Goal: Information Seeking & Learning: Learn about a topic

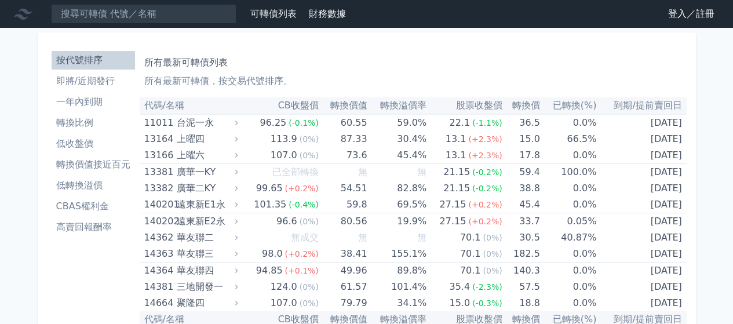
drag, startPoint x: 209, startPoint y: 57, endPoint x: 199, endPoint y: 39, distance: 20.2
click at [209, 57] on h1 "所有最新可轉債列表" at bounding box center [413, 63] width 538 height 14
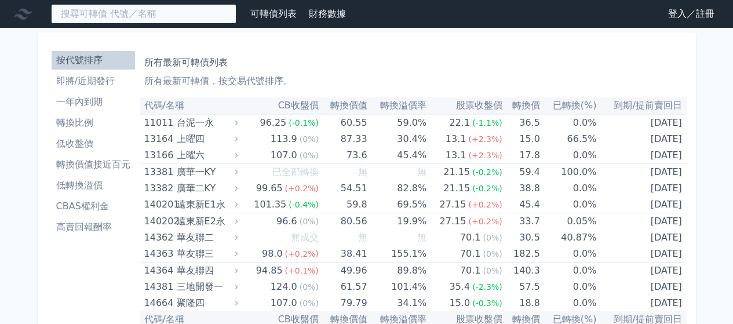
click at [196, 19] on input at bounding box center [143, 14] width 185 height 20
paste input "美律"
type input "美律"
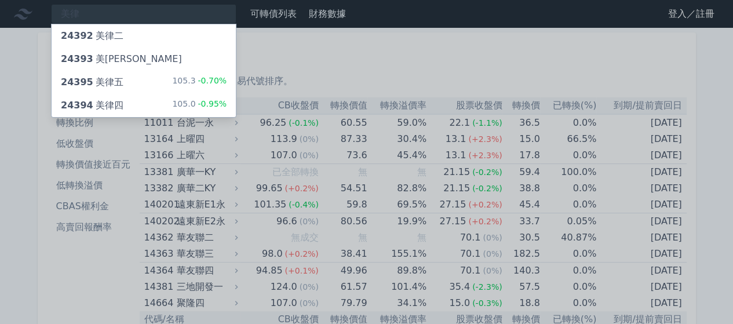
click at [184, 99] on div "105.0 -0.95%" at bounding box center [199, 106] width 54 height 14
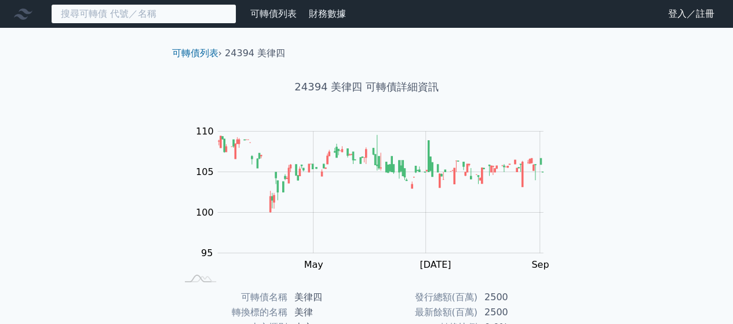
click at [174, 21] on input at bounding box center [143, 14] width 185 height 20
paste input "[PERSON_NAME]"
type input "[PERSON_NAME]"
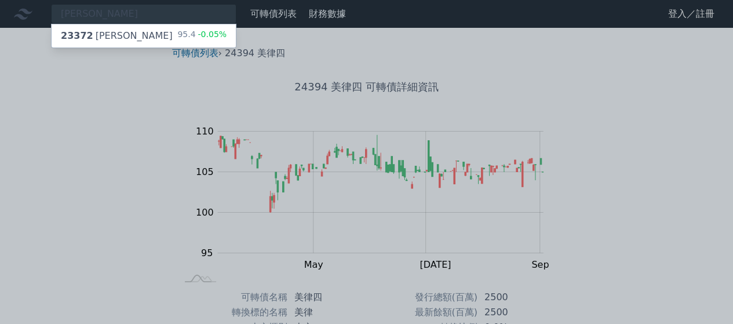
click at [174, 34] on div "23372 [PERSON_NAME] 95.4 -0.05%" at bounding box center [144, 35] width 184 height 23
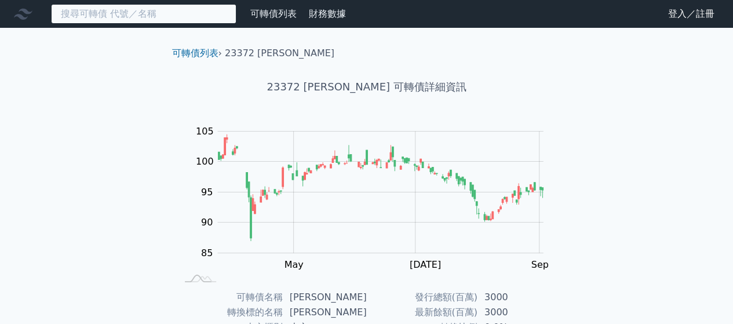
click at [202, 13] on input at bounding box center [143, 14] width 185 height 20
paste input "偉詮電"
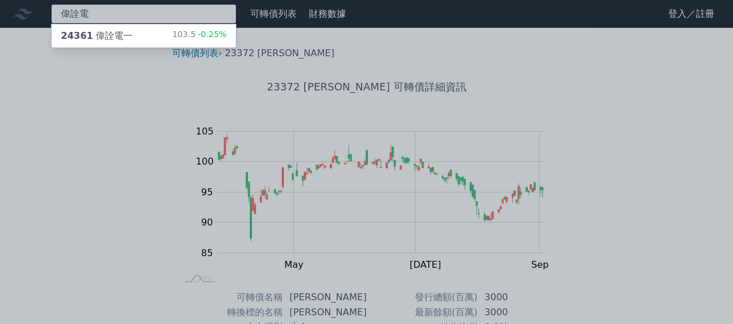
type input "偉詮電"
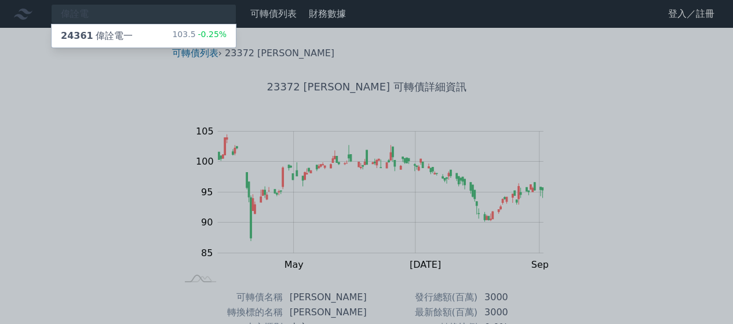
click at [189, 41] on div "103.5 -0.25%" at bounding box center [199, 36] width 54 height 14
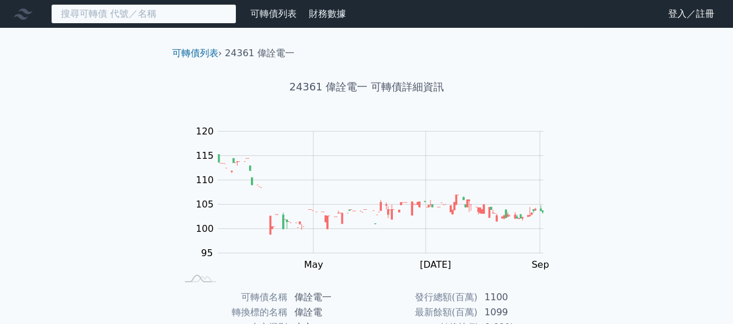
click at [213, 20] on input at bounding box center [143, 14] width 185 height 20
paste input "晶豪科"
type input "晶豪科"
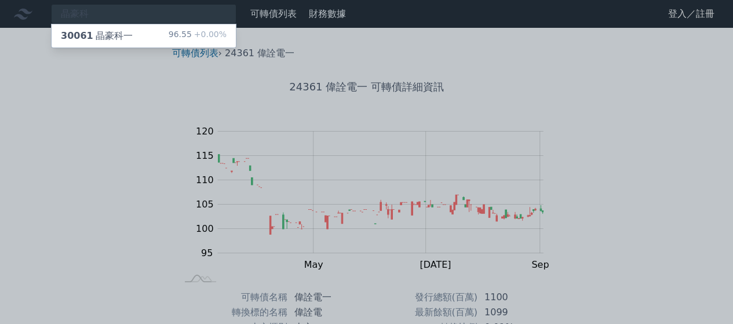
click at [218, 32] on span "+0.00%" at bounding box center [209, 34] width 35 height 9
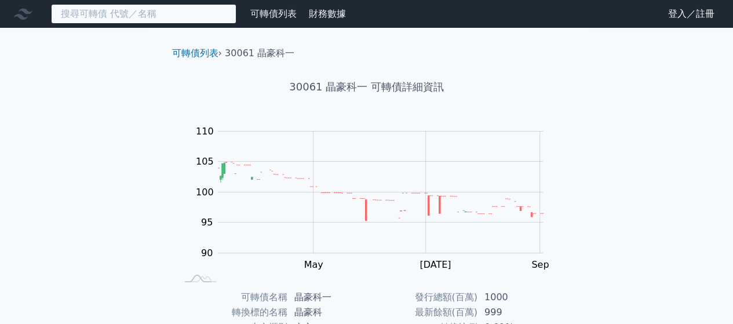
click at [183, 9] on input at bounding box center [143, 14] width 185 height 20
paste input "台光電"
type input "台光電"
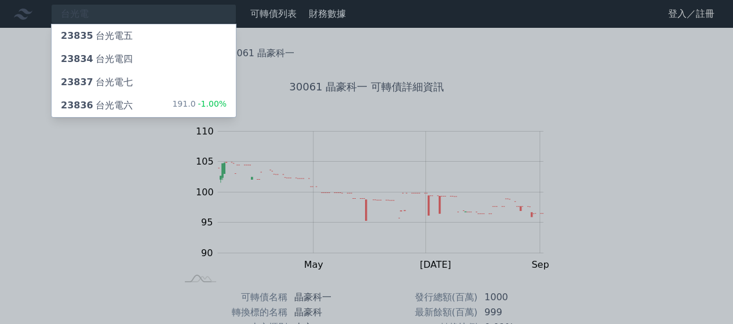
click at [189, 107] on div "191.0 -1.00%" at bounding box center [199, 106] width 54 height 14
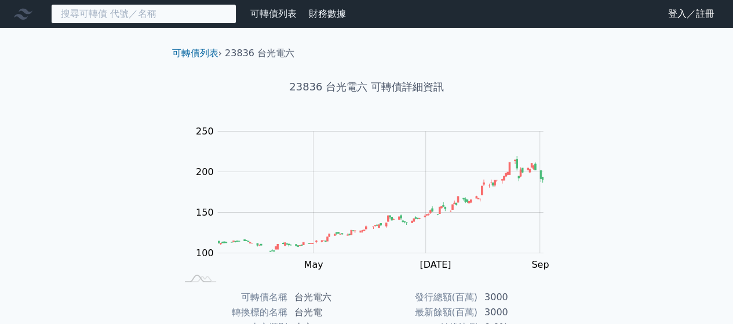
click at [145, 14] on input at bounding box center [143, 14] width 185 height 20
paste input "台光電"
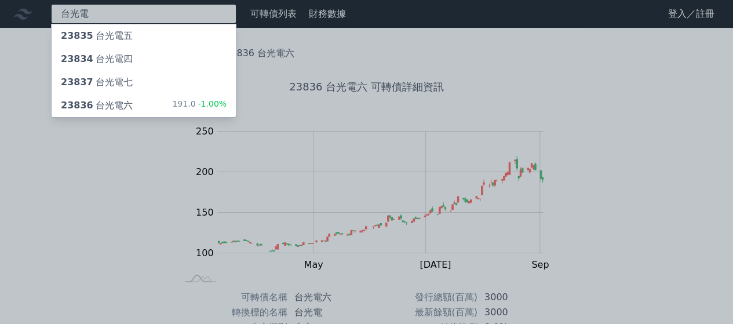
type input "台光電"
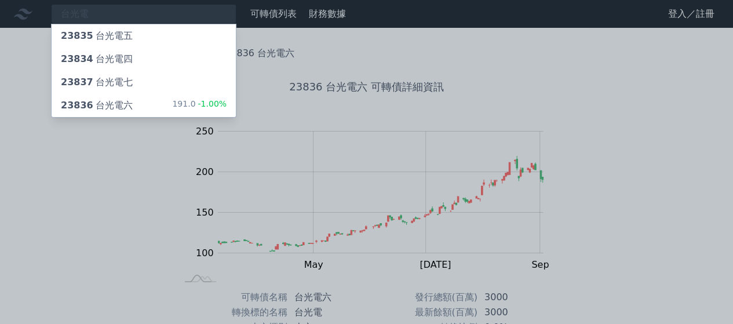
click at [130, 82] on div "23837 台光電七" at bounding box center [144, 82] width 184 height 23
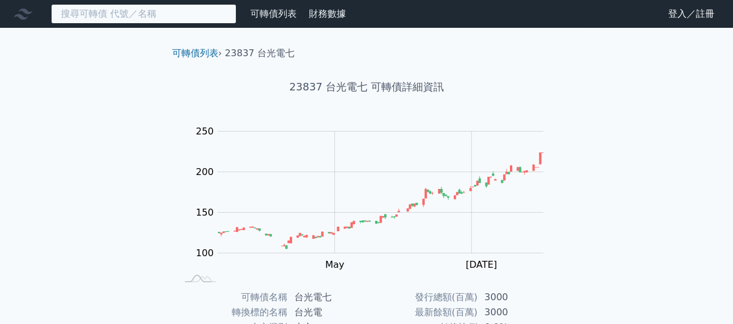
click at [93, 16] on input at bounding box center [143, 14] width 185 height 20
paste input "台光電"
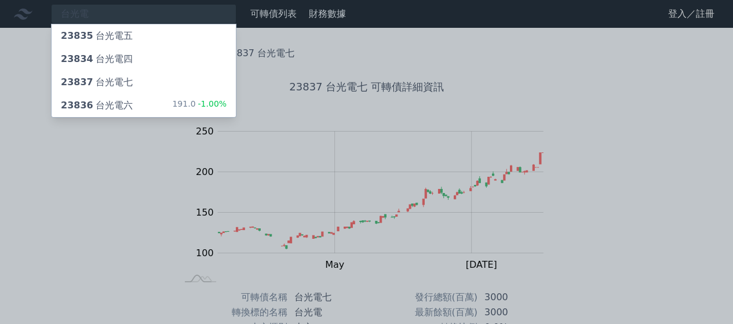
click at [162, 19] on div at bounding box center [366, 162] width 733 height 324
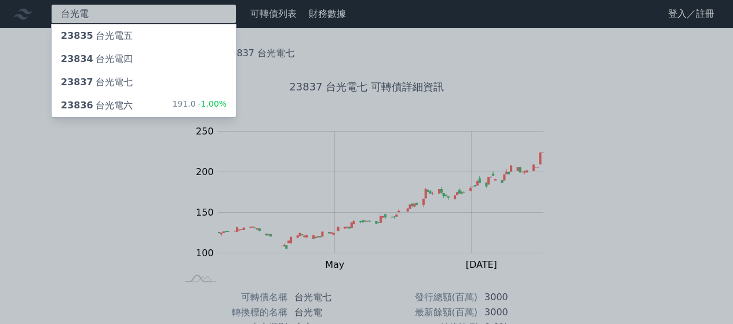
click at [159, 13] on div "台光電 23835 台光電五 23834 台光電四 23837 台光電七 23836 台光電六 191.0 -1.00%" at bounding box center [143, 14] width 185 height 20
paste input "準"
type input "建準"
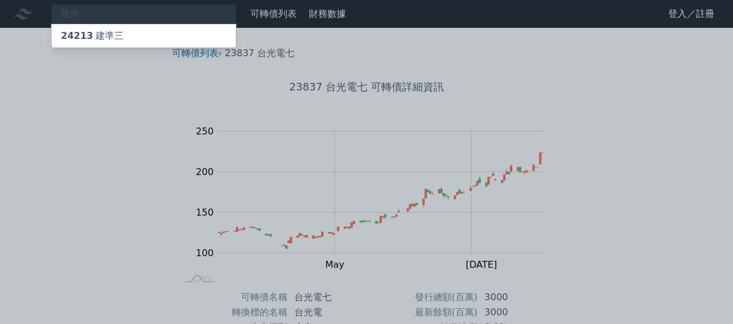
click at [155, 34] on div "24213 建準三" at bounding box center [144, 35] width 184 height 23
click at [168, 5] on div at bounding box center [366, 162] width 733 height 324
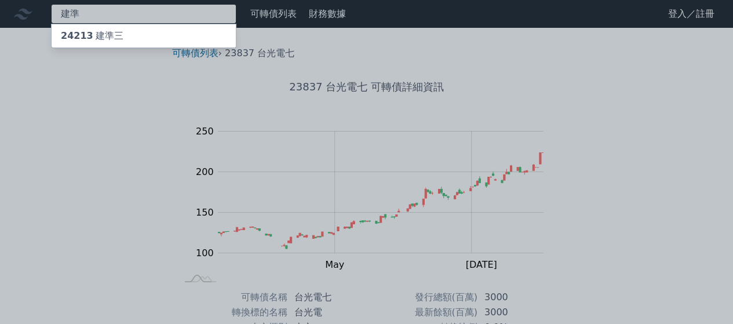
click at [159, 18] on div "建準 24213 建準三" at bounding box center [143, 14] width 185 height 20
paste input "成"
type input "及成"
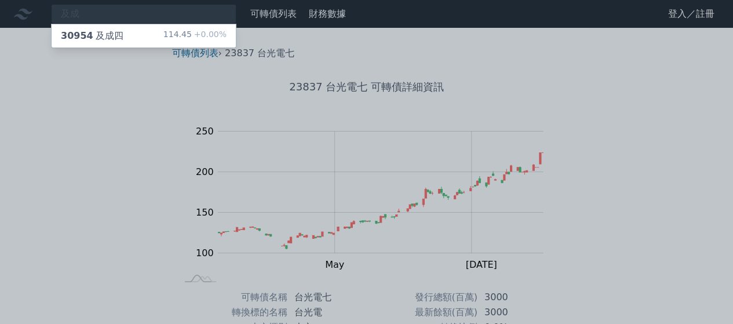
click at [159, 32] on div "30954 及成四 114.45 +0.00%" at bounding box center [144, 35] width 184 height 23
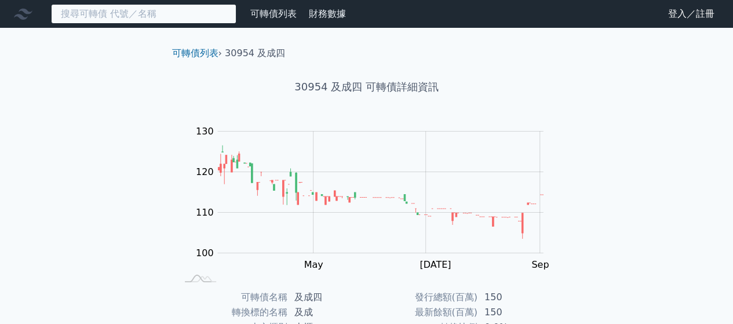
click at [123, 13] on input at bounding box center [143, 14] width 185 height 20
paste input "崇越電"
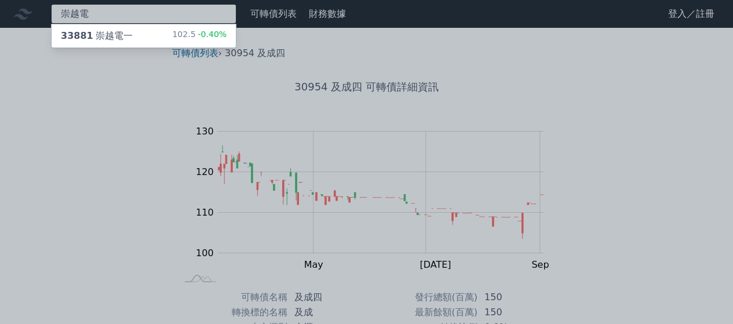
type input "崇越電"
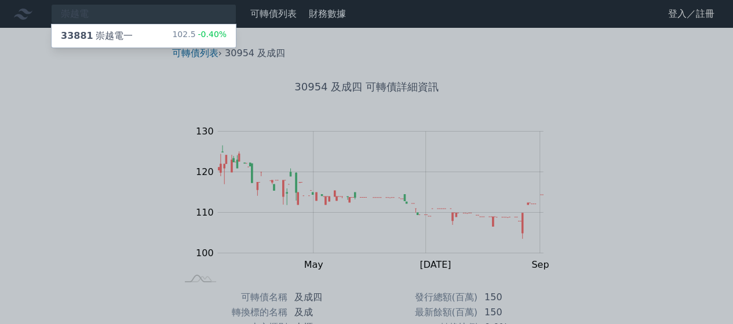
click at [125, 32] on div "33881 崇越電一" at bounding box center [97, 36] width 72 height 14
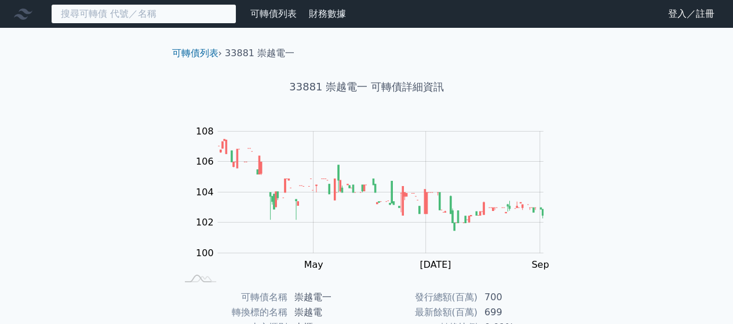
click at [178, 13] on input at bounding box center [143, 14] width 185 height 20
paste input "光罩"
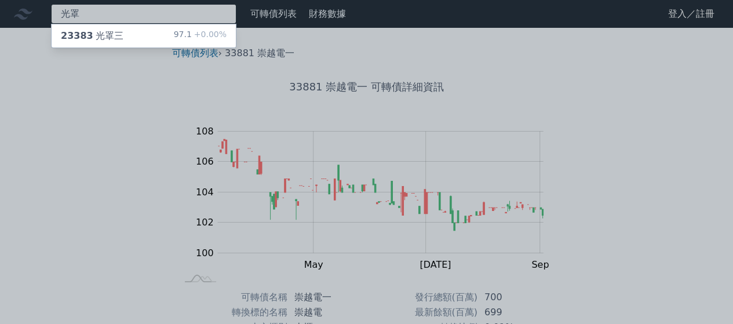
type input "光罩"
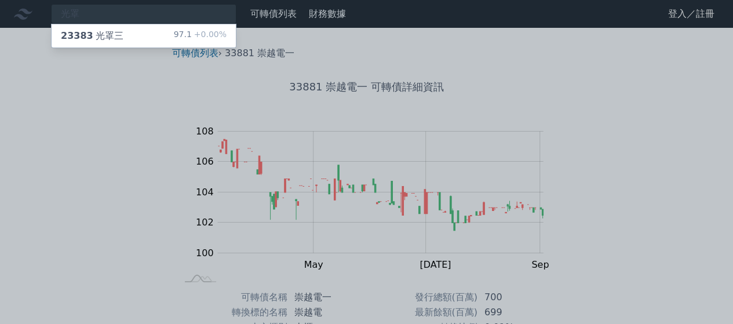
click at [172, 34] on div "23383 光罩三 97.1 +0.00%" at bounding box center [144, 35] width 184 height 23
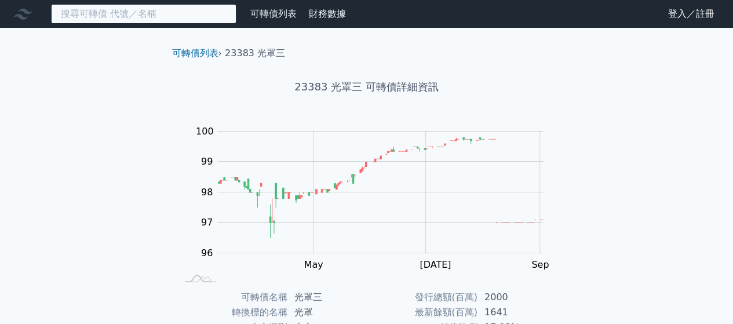
click at [162, 7] on input at bounding box center [143, 14] width 185 height 20
paste input "[PERSON_NAME]"
type input "[PERSON_NAME]"
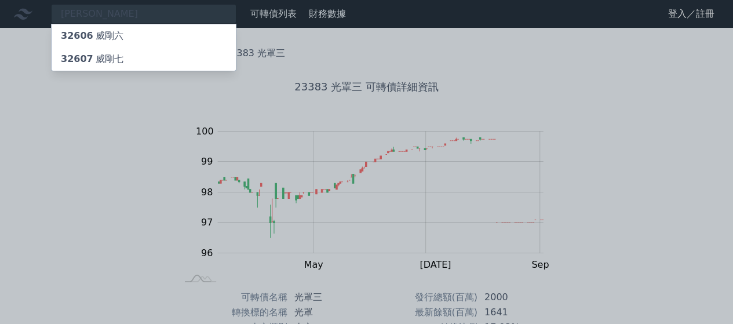
click at [162, 60] on div "32607 威剛七" at bounding box center [144, 59] width 184 height 23
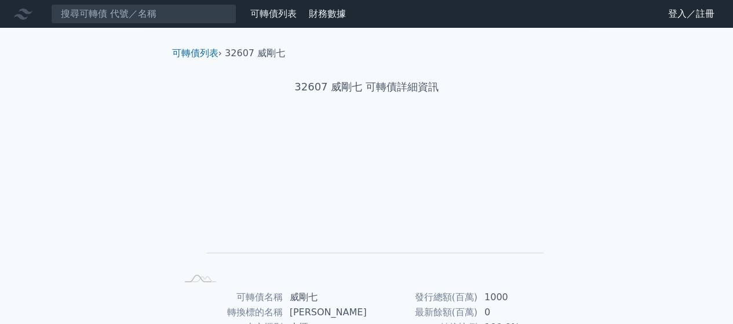
click at [105, 3] on nav "可轉債列表 財務數據 可轉債列表 財務數據 登入／註冊 登入／註冊" at bounding box center [366, 14] width 733 height 28
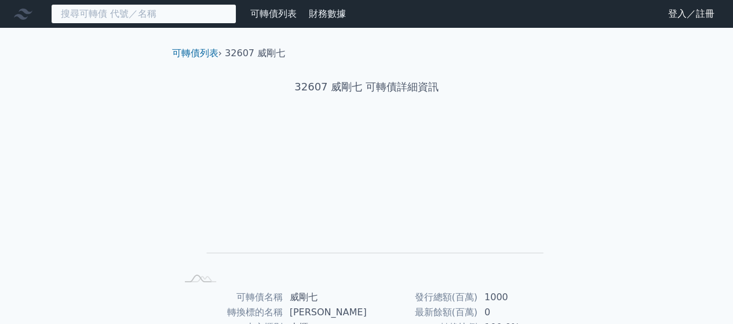
click at [107, 11] on input at bounding box center [143, 14] width 185 height 20
paste input "晶豪科"
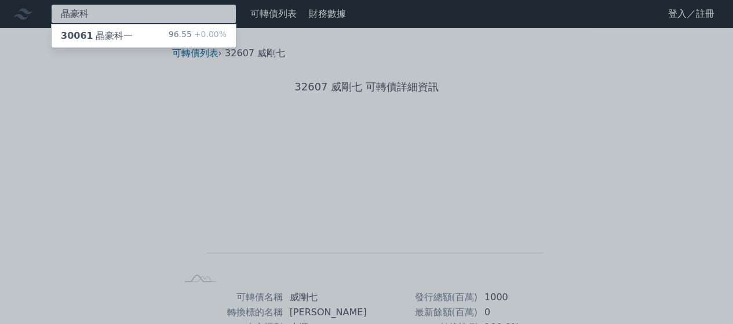
type input "晶豪科"
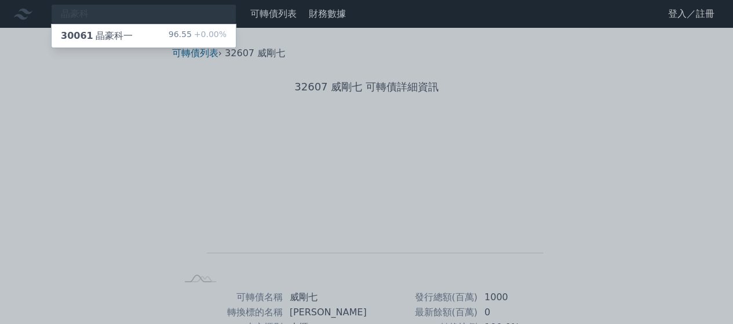
click at [155, 36] on div "30061 晶豪科一 96.55 +0.00%" at bounding box center [144, 35] width 184 height 23
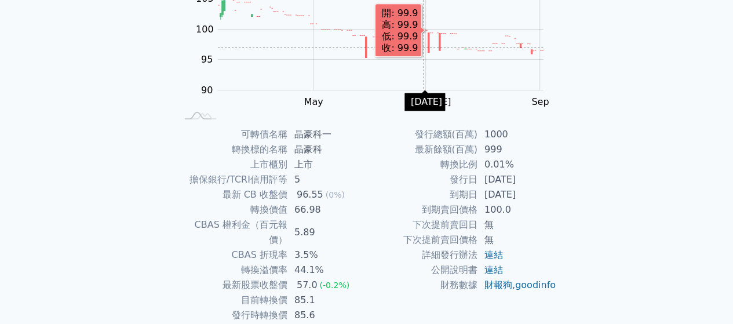
scroll to position [174, 0]
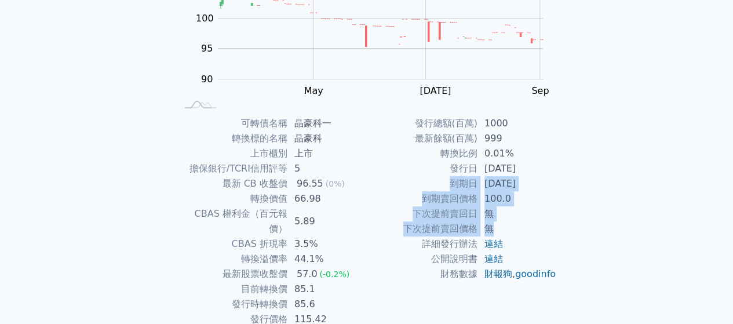
drag, startPoint x: 447, startPoint y: 187, endPoint x: 534, endPoint y: 226, distance: 95.2
click at [534, 226] on tbody "發行總額(百萬) 1000 最新餘額(百萬) 999 轉換比例 0.01% 發行日 [DATE] 到期日 [DATE] 到期賣回價格 100.0 下次提前賣回…" at bounding box center [462, 199] width 190 height 166
click at [534, 226] on td "無" at bounding box center [516, 228] width 79 height 15
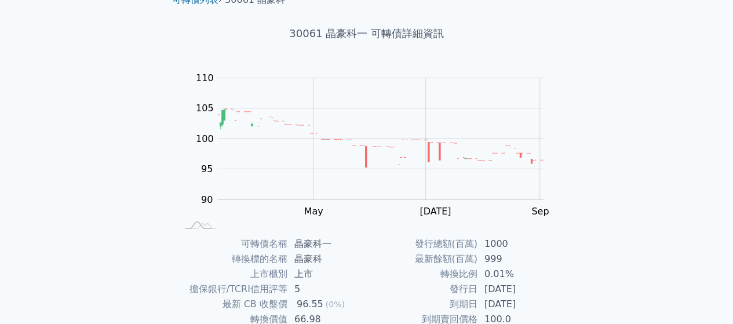
scroll to position [0, 0]
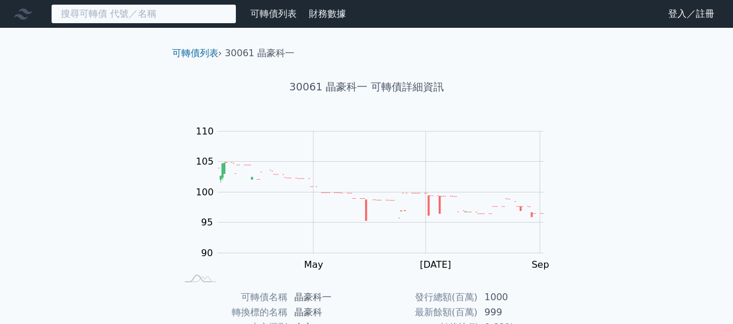
click at [160, 10] on input at bounding box center [143, 14] width 185 height 20
paste input "及成"
type input "及成"
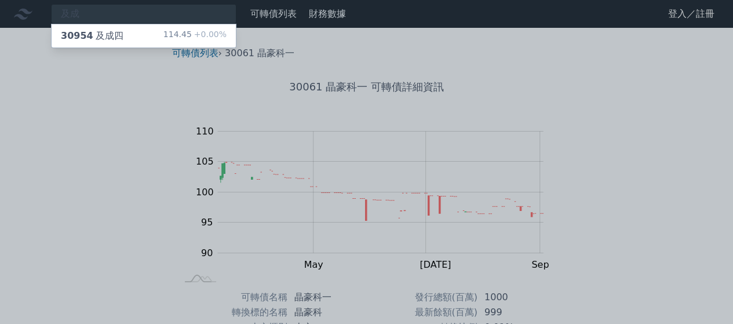
click at [107, 37] on div "30954 及成四" at bounding box center [92, 36] width 63 height 14
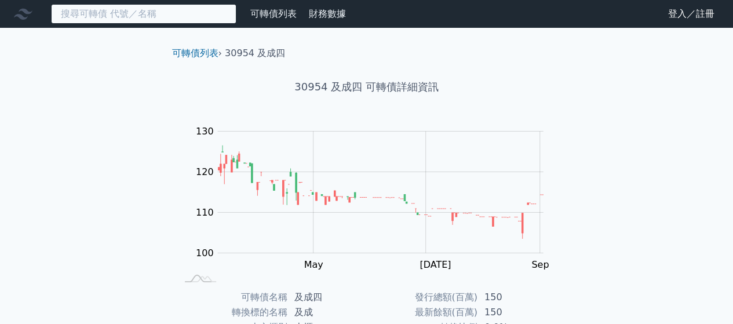
click at [130, 20] on input at bounding box center [143, 14] width 185 height 20
paste input "良得電"
type input "良得電"
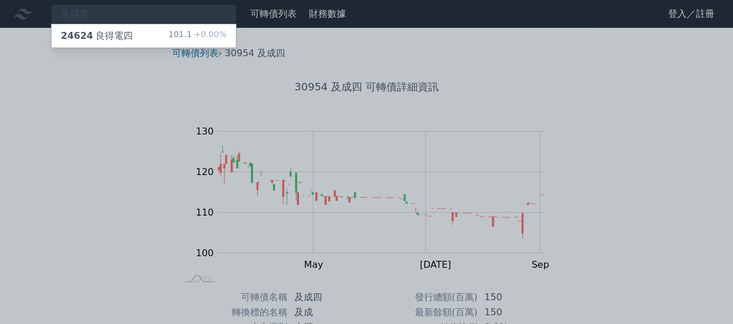
click at [132, 33] on div "24624 良得電四 101.1 +0.00%" at bounding box center [144, 35] width 184 height 23
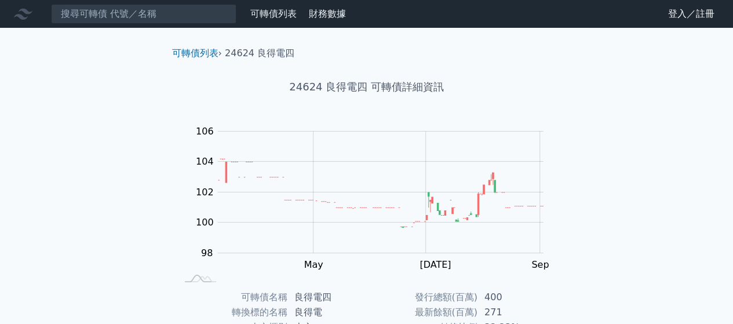
click at [99, 24] on nav "可轉債列表 財務數據 可轉債列表 財務數據 登入／註冊 登入／註冊" at bounding box center [366, 14] width 733 height 28
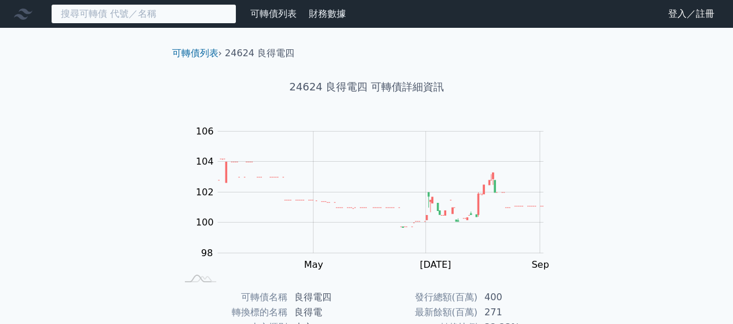
click at [101, 19] on input at bounding box center [143, 14] width 185 height 20
paste input "大量"
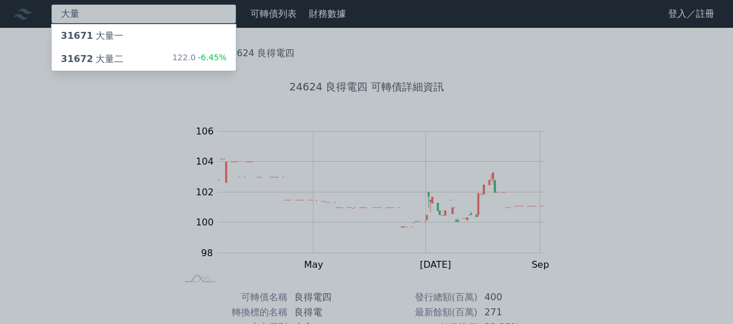
type input "大量"
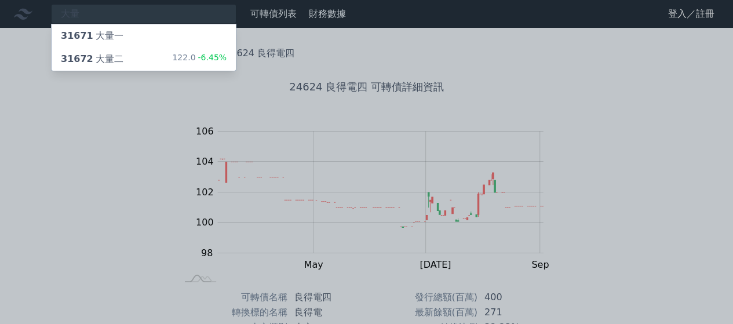
click at [143, 54] on div "31672 大量二 122.0 -6.45%" at bounding box center [144, 59] width 184 height 23
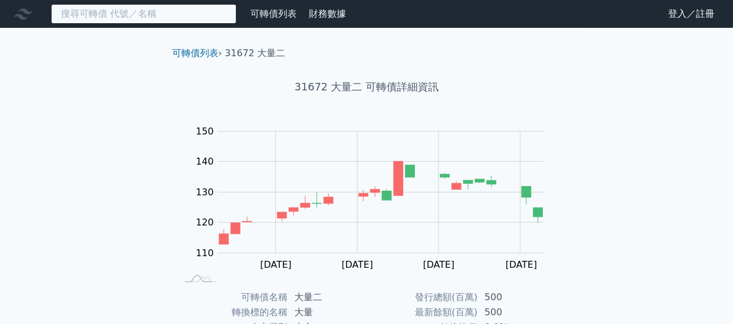
click at [217, 11] on input at bounding box center [143, 14] width 185 height 20
paste input "盟立"
type input "盟立"
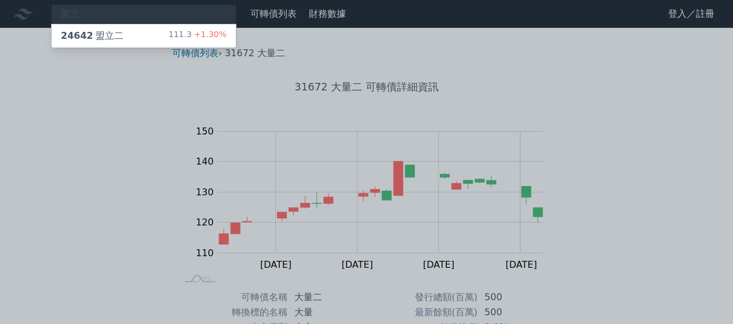
click at [86, 42] on div "24642 盟立二" at bounding box center [92, 36] width 63 height 14
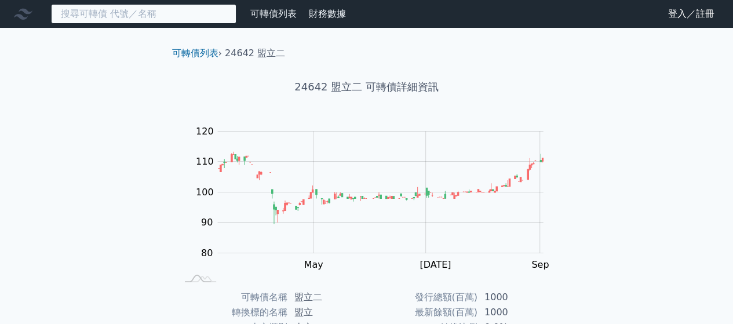
click at [229, 14] on input at bounding box center [143, 14] width 185 height 20
paste input "廣積"
type input "廣積"
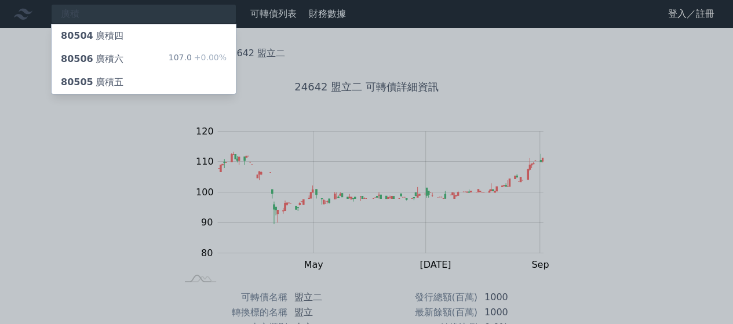
click at [108, 82] on div "80505 廣積五" at bounding box center [92, 82] width 63 height 14
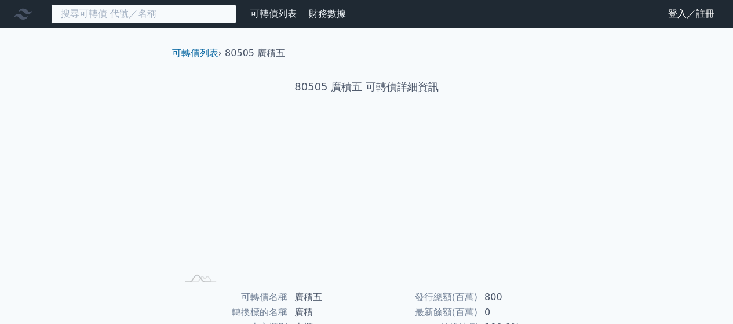
click at [156, 21] on input at bounding box center [143, 14] width 185 height 20
paste input "光群雷"
type input "光群雷"
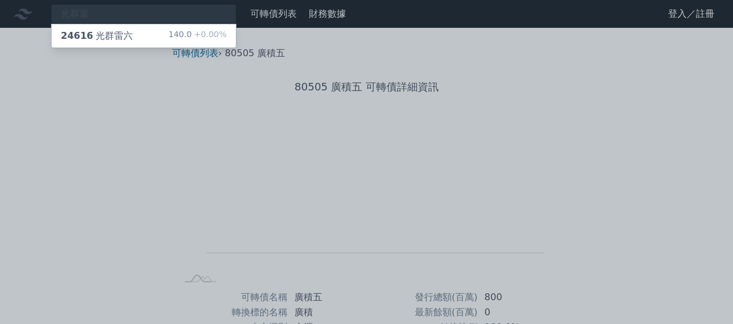
click at [151, 24] on div "24616 光群雷六 140.0 +0.00%" at bounding box center [144, 35] width 184 height 23
click at [153, 37] on div "24616 光群雷六 140.0 +0.00%" at bounding box center [144, 35] width 184 height 23
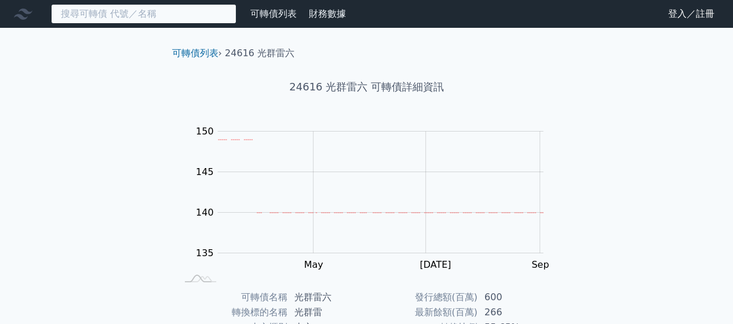
click at [198, 16] on input at bounding box center [143, 14] width 185 height 20
paste input "世豐"
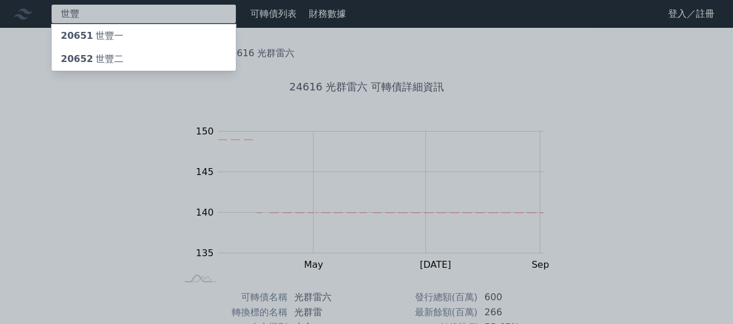
type input "世豐"
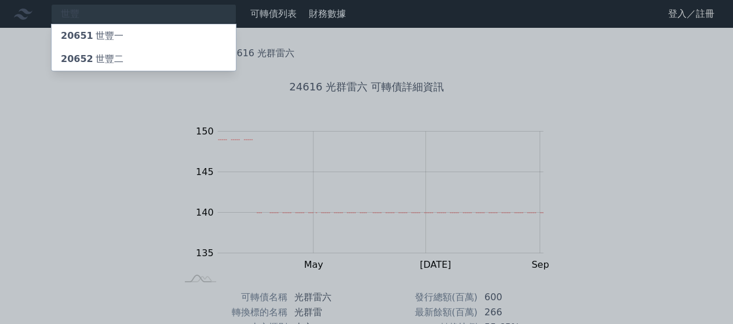
click at [169, 51] on div "20652 世豐二" at bounding box center [144, 59] width 184 height 23
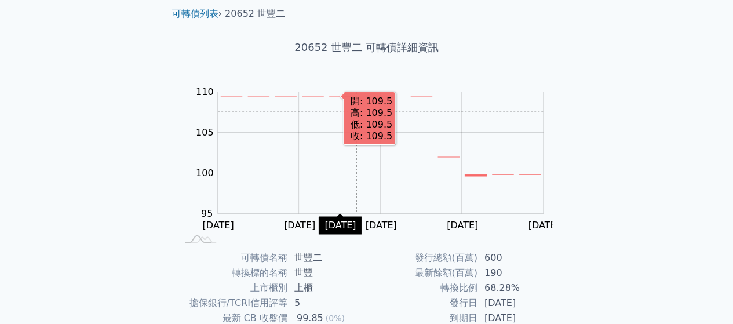
scroll to position [58, 0]
